Goal: Entertainment & Leisure: Consume media (video, audio)

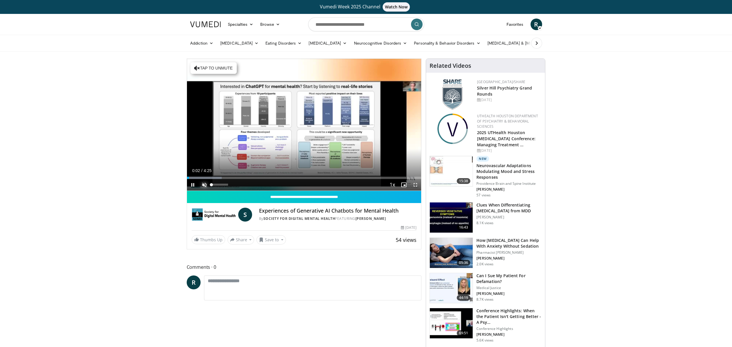
click at [203, 183] on span "Video Player" at bounding box center [204, 185] width 12 height 12
click at [417, 185] on span "Video Player" at bounding box center [415, 185] width 12 height 12
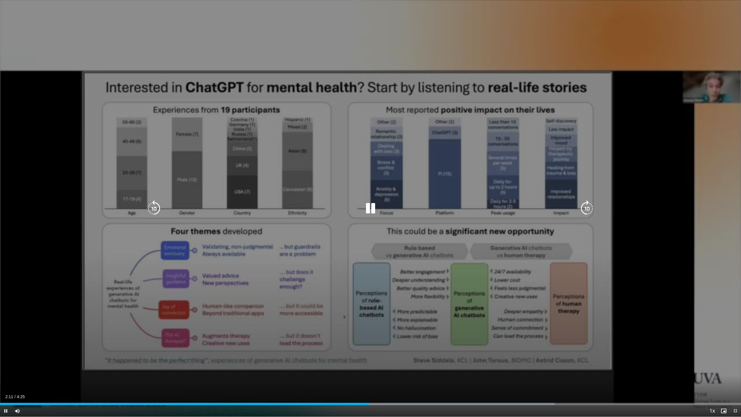
click at [270, 346] on div "Loaded : 74.84% 2:11 1:36" at bounding box center [370, 401] width 741 height 5
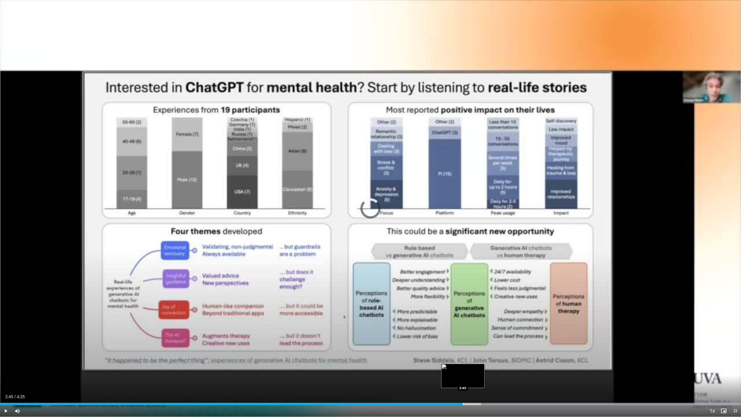
click at [463, 346] on div "Progress Bar" at bounding box center [463, 403] width 1 height 2
